Goal: Task Accomplishment & Management: Manage account settings

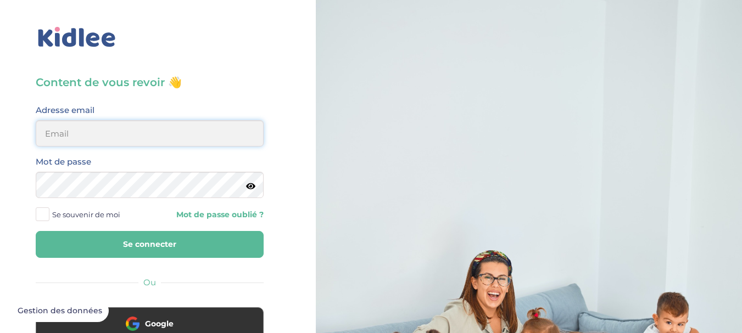
type input "chrisniemaila@gmail.com"
click at [119, 243] on button "Se connecter" at bounding box center [150, 244] width 228 height 27
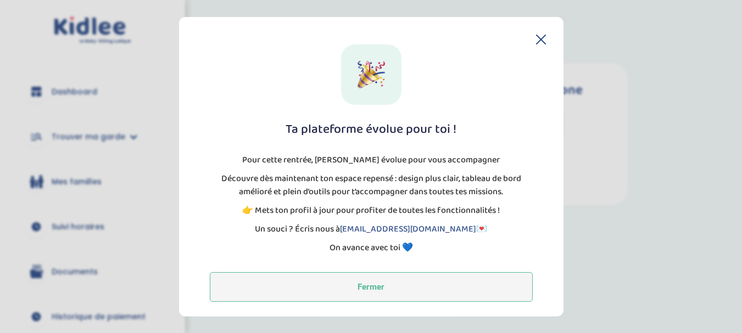
click at [359, 288] on button "Fermer" at bounding box center [371, 287] width 323 height 30
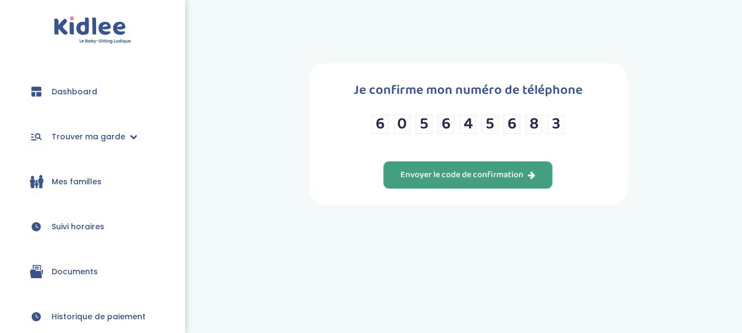
click at [448, 180] on div "Envoyer le code de confirmation" at bounding box center [467, 175] width 135 height 13
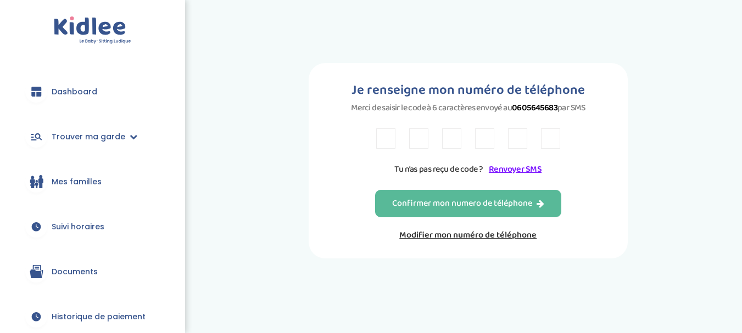
click at [384, 142] on input "text" at bounding box center [385, 139] width 19 height 20
type input "9"
type input "N"
type input "X"
type input "P"
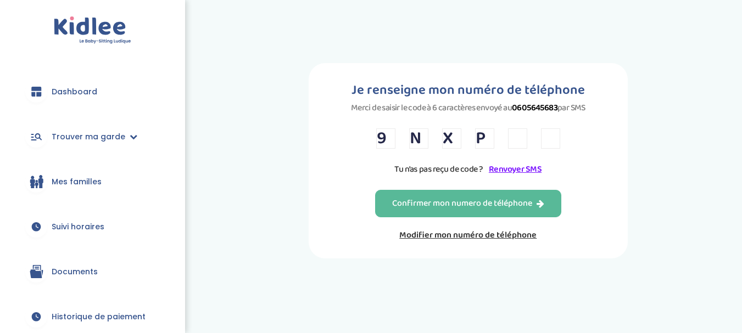
type input "W"
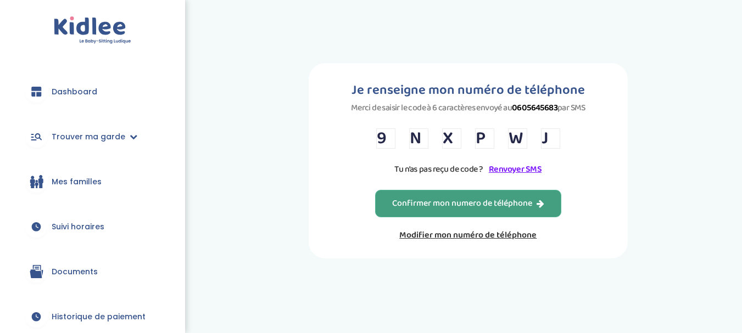
type input "J"
click at [406, 204] on div "Confirmer mon numero de téléphone" at bounding box center [468, 204] width 152 height 13
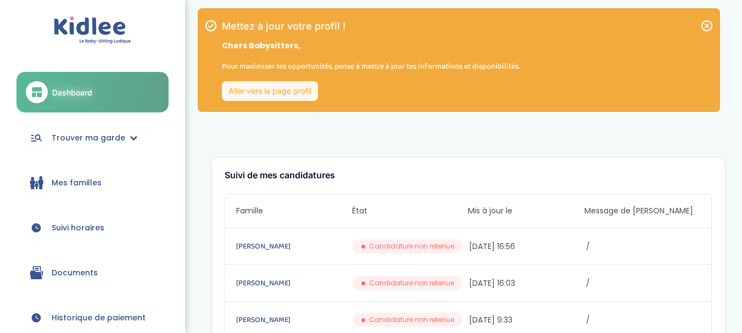
click at [705, 27] on icon at bounding box center [706, 25] width 11 height 11
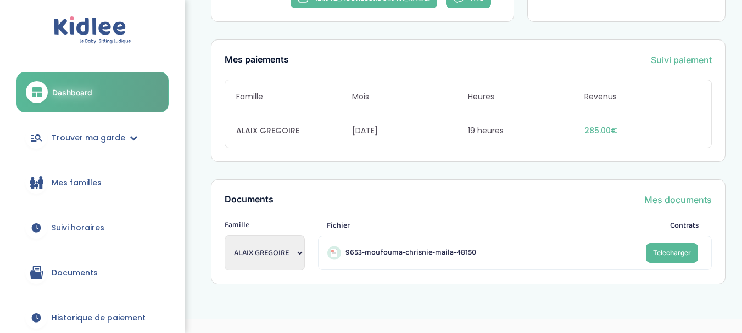
scroll to position [748, 0]
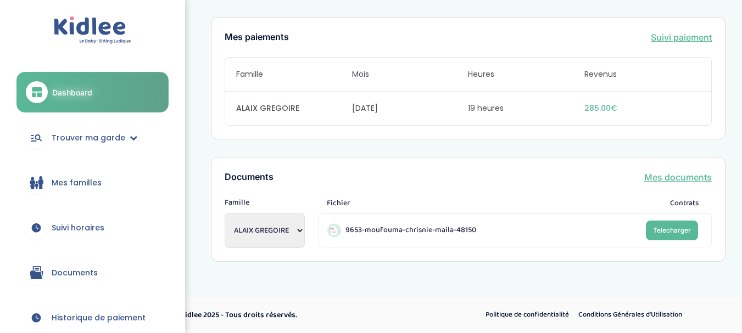
click at [65, 271] on span "Documents" at bounding box center [75, 273] width 46 height 12
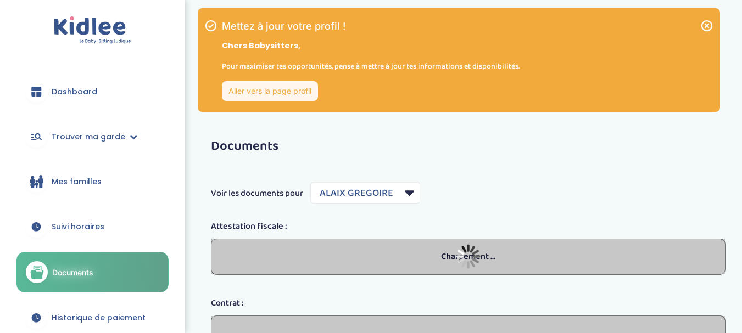
select select "1703"
select select "2021"
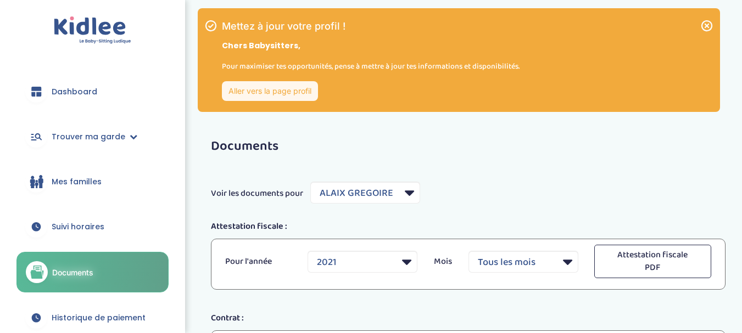
click at [706, 25] on icon at bounding box center [706, 25] width 11 height 11
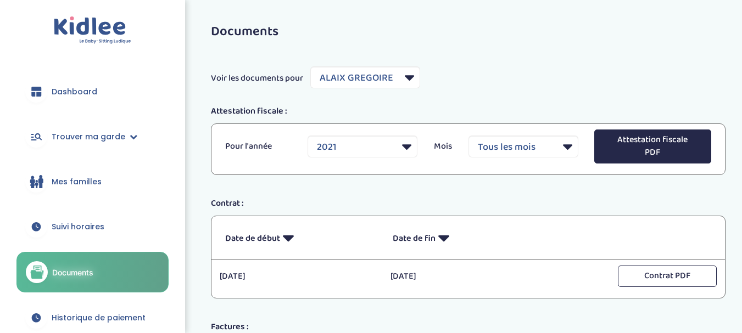
click at [676, 148] on button "Attestation fiscale PDF" at bounding box center [652, 147] width 117 height 34
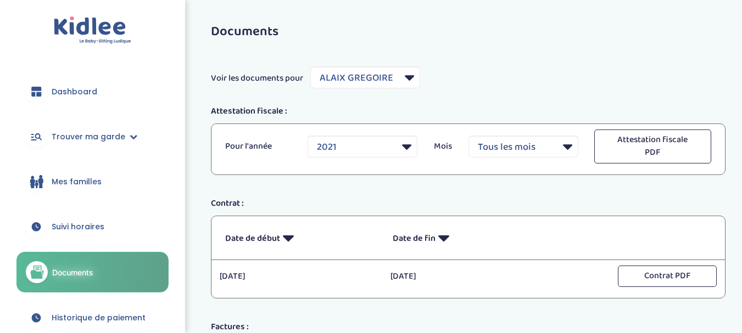
click at [89, 92] on span "Dashboard" at bounding box center [75, 92] width 46 height 12
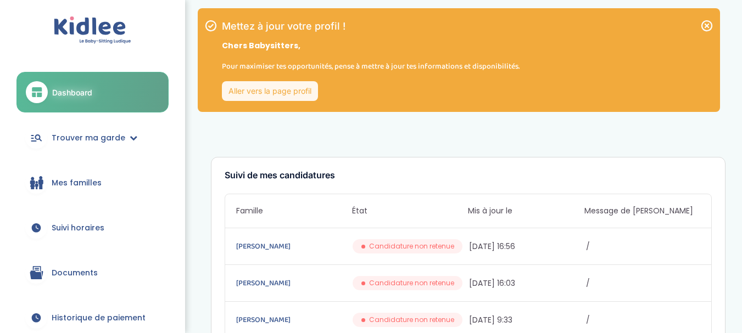
click at [705, 27] on icon at bounding box center [706, 25] width 11 height 11
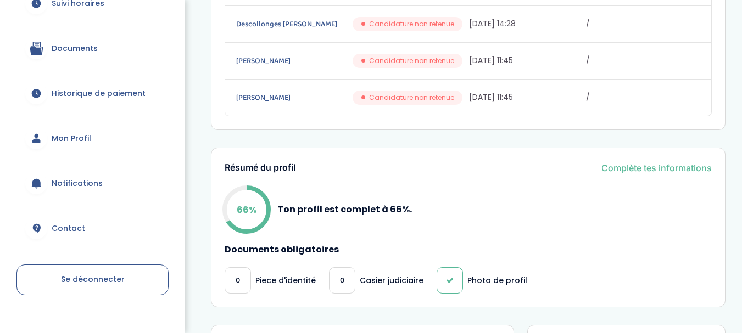
scroll to position [242, 0]
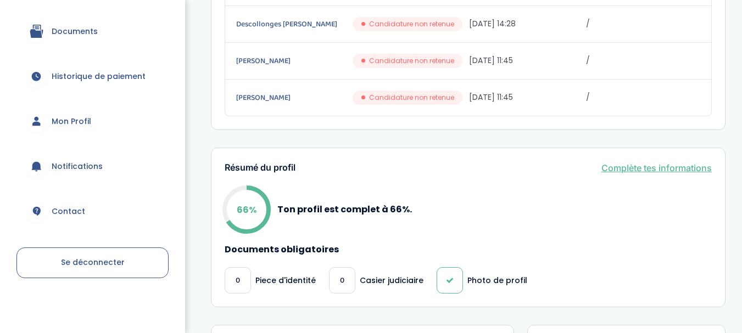
click at [85, 120] on span "Mon Profil" at bounding box center [72, 122] width 40 height 12
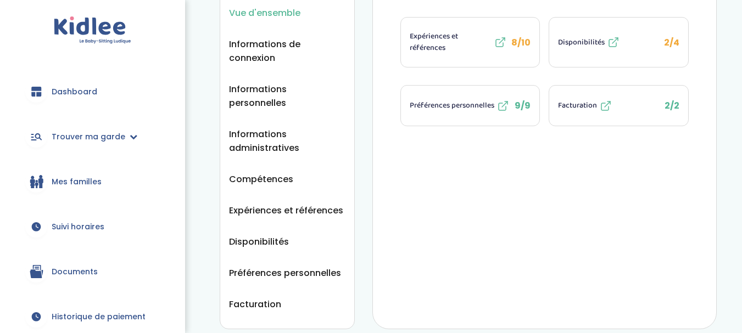
scroll to position [168, 0]
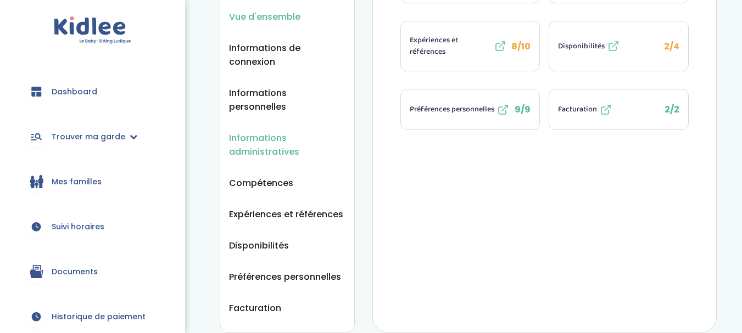
click at [265, 139] on span "Informations administratives" at bounding box center [287, 144] width 116 height 27
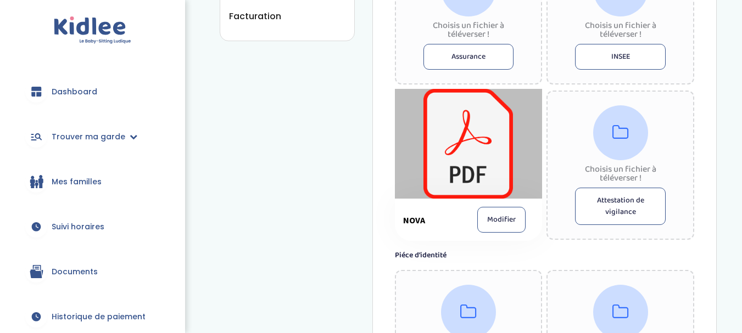
scroll to position [458, 0]
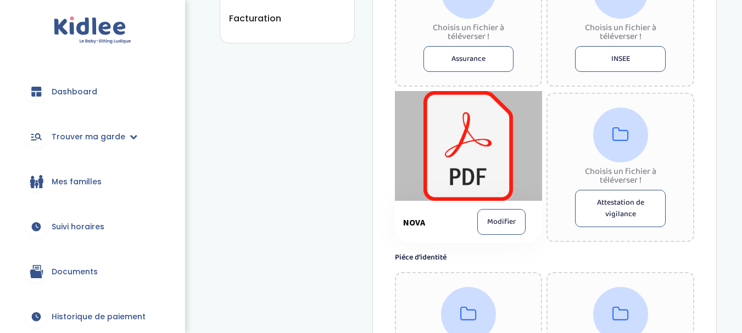
click at [466, 186] on div at bounding box center [469, 146] width 148 height 110
click at [508, 226] on button "Modifier" at bounding box center [501, 222] width 48 height 26
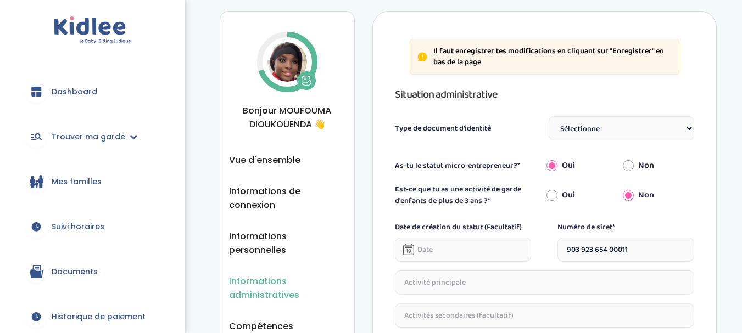
scroll to position [0, 0]
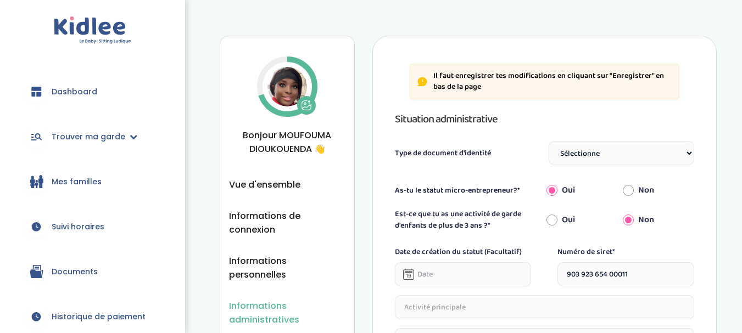
click at [86, 89] on span "Dashboard" at bounding box center [75, 92] width 46 height 12
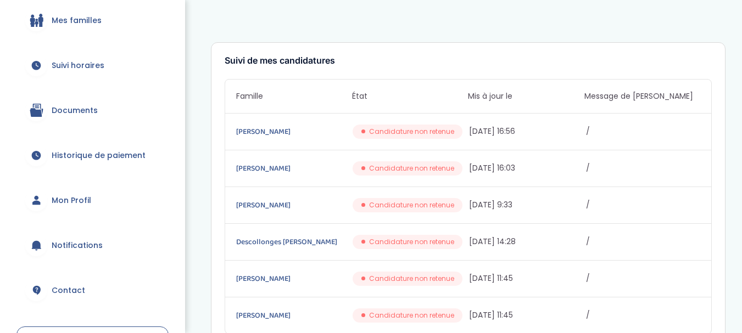
scroll to position [242, 0]
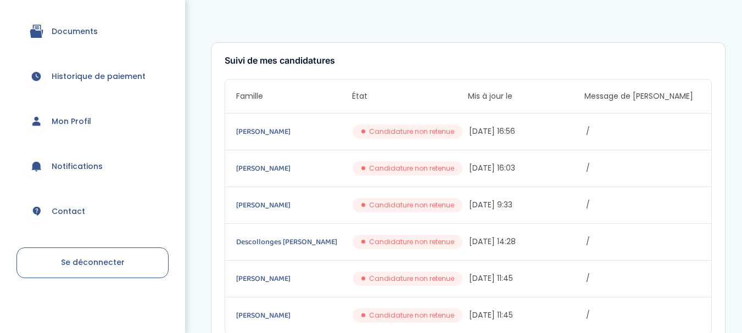
click at [127, 260] on link "Se déconnecter" at bounding box center [92, 263] width 152 height 31
